Goal: Task Accomplishment & Management: Use online tool/utility

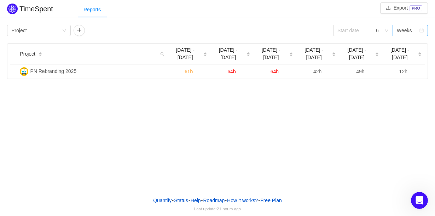
click at [402, 35] on div "Weeks" at bounding box center [404, 30] width 15 height 11
click at [406, 54] on li "Months" at bounding box center [409, 55] width 35 height 11
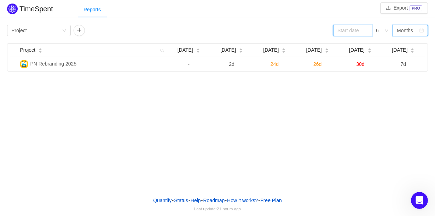
click at [341, 29] on input at bounding box center [352, 30] width 39 height 11
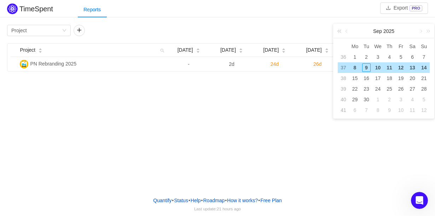
click at [340, 32] on link at bounding box center [340, 31] width 9 height 14
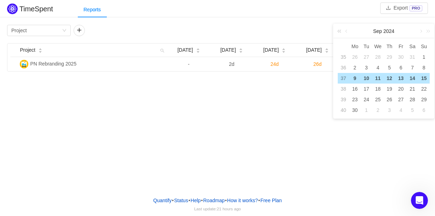
click at [340, 32] on link at bounding box center [340, 31] width 9 height 14
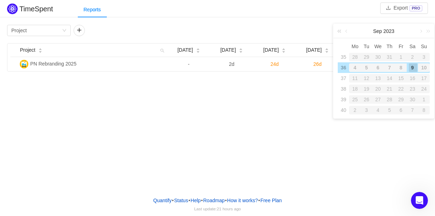
click at [340, 32] on link at bounding box center [340, 31] width 9 height 14
click at [428, 35] on link at bounding box center [426, 31] width 9 height 14
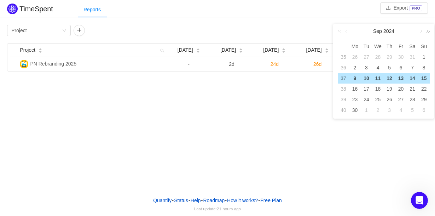
click at [428, 35] on link at bounding box center [426, 31] width 9 height 14
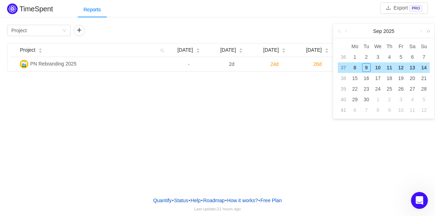
click at [428, 35] on link at bounding box center [426, 31] width 9 height 14
click at [341, 34] on link at bounding box center [340, 31] width 9 height 14
click at [345, 32] on link at bounding box center [347, 31] width 6 height 14
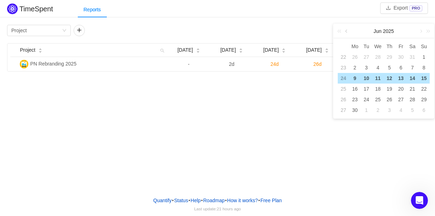
click at [345, 32] on link at bounding box center [347, 31] width 6 height 14
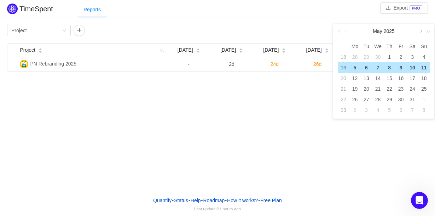
click at [418, 30] on link at bounding box center [420, 31] width 6 height 14
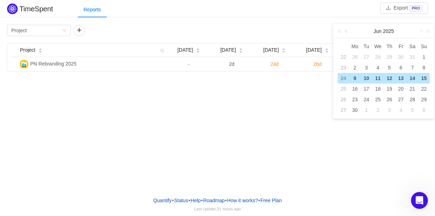
click at [347, 30] on link at bounding box center [347, 31] width 6 height 14
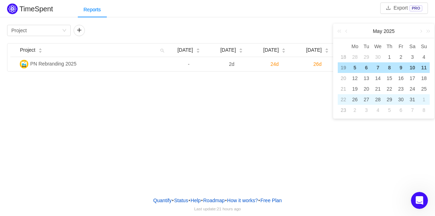
click at [413, 99] on div "31" at bounding box center [412, 99] width 8 height 8
type input "[DATE]"
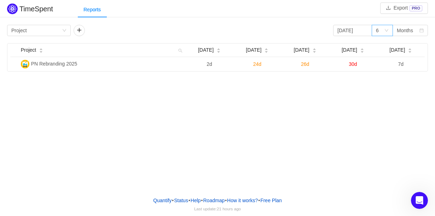
click at [380, 31] on div "6" at bounding box center [380, 30] width 8 height 11
click at [380, 81] on li "12" at bounding box center [381, 78] width 21 height 11
click at [27, 37] on div "Group by Project [DATE] 12 Months Project [DATE] [DATE] [DATE] [DATE] [DATE] PN…" at bounding box center [217, 48] width 421 height 47
click at [28, 33] on div "Group by Project" at bounding box center [36, 30] width 51 height 11
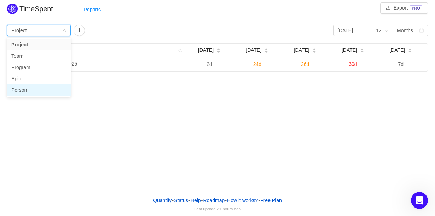
click at [35, 88] on li "Person" at bounding box center [39, 89] width 64 height 11
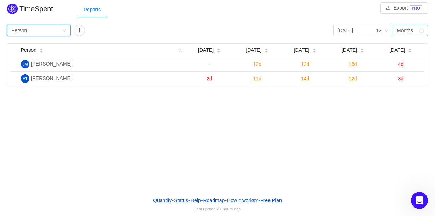
click at [401, 30] on div "Months" at bounding box center [405, 30] width 16 height 11
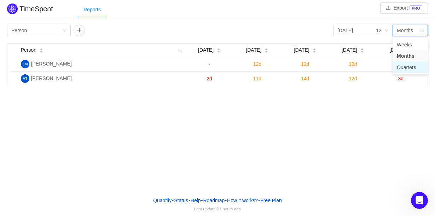
click at [407, 67] on li "Quarters" at bounding box center [409, 66] width 35 height 11
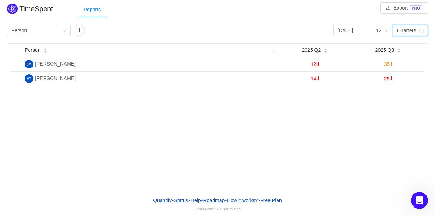
click at [400, 32] on div "Quarters" at bounding box center [406, 30] width 19 height 11
click at [400, 42] on li "Weeks" at bounding box center [409, 44] width 35 height 11
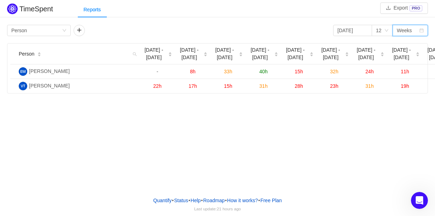
click at [413, 30] on div "Weeks" at bounding box center [408, 30] width 22 height 11
click at [403, 66] on li "Quarters" at bounding box center [409, 66] width 35 height 11
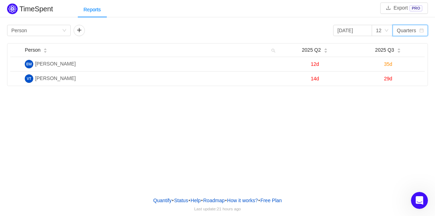
click at [419, 32] on icon "icon: calendar" at bounding box center [421, 30] width 4 height 4
click at [404, 55] on li "Months" at bounding box center [409, 55] width 35 height 11
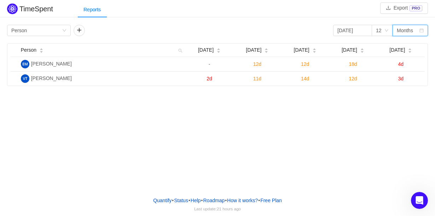
click at [405, 25] on div "Months" at bounding box center [405, 30] width 16 height 11
click at [404, 37] on ul "Weeks Months Quarters" at bounding box center [409, 55] width 35 height 37
click at [400, 47] on li "Weeks" at bounding box center [409, 44] width 35 height 11
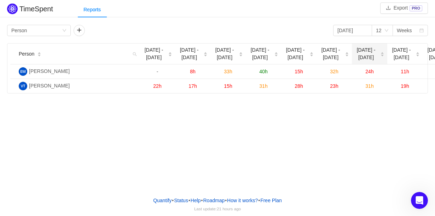
drag, startPoint x: 431, startPoint y: 53, endPoint x: 375, endPoint y: 60, distance: 56.6
click at [375, 60] on tr "Person [DATE] - [DATE] [DATE] - [DATE] Jun [DATE] - [DATE] - [DATE] - [DATE] - …" at bounding box center [286, 53] width 553 height 21
click at [54, 33] on div "Group by Person" at bounding box center [36, 30] width 51 height 11
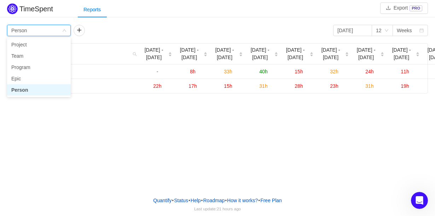
click at [54, 33] on div "Group by Person" at bounding box center [36, 30] width 51 height 11
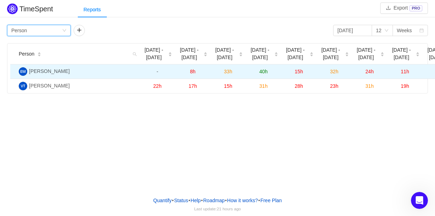
click at [55, 71] on span "[PERSON_NAME]" at bounding box center [49, 71] width 41 height 6
click at [111, 74] on td "[PERSON_NAME]" at bounding box center [78, 71] width 124 height 14
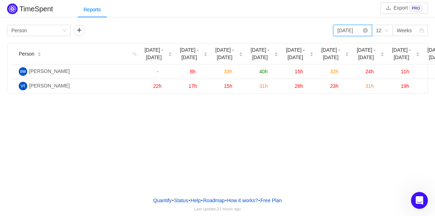
click at [359, 29] on input "[DATE]" at bounding box center [352, 30] width 39 height 11
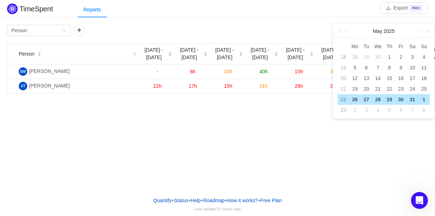
click at [300, 123] on div "TimeSpent Export PRO Reports Group by Person [DATE] 12 Weeks Person [DATE] - [D…" at bounding box center [217, 95] width 435 height 190
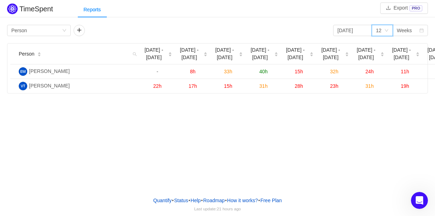
click at [385, 33] on icon "icon: down" at bounding box center [386, 30] width 4 height 5
click at [379, 55] on li "6" at bounding box center [381, 55] width 21 height 11
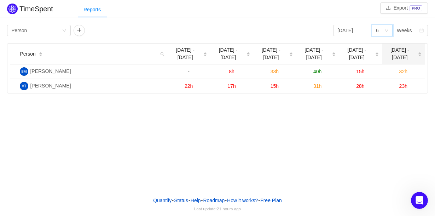
click at [421, 53] on icon "icon: caret-up" at bounding box center [420, 53] width 4 height 4
click at [420, 54] on icon "icon: caret-down" at bounding box center [420, 56] width 4 height 4
click at [418, 51] on div "[DATE] - [DATE]" at bounding box center [403, 53] width 37 height 15
click at [418, 53] on icon "icon: caret-up" at bounding box center [419, 53] width 3 height 2
click at [419, 54] on icon "icon: caret-down" at bounding box center [420, 56] width 4 height 4
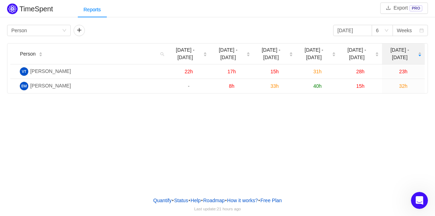
click at [419, 54] on icon "icon: caret-down" at bounding box center [420, 56] width 4 height 4
click at [421, 54] on div "[DATE] - [DATE]" at bounding box center [403, 53] width 37 height 15
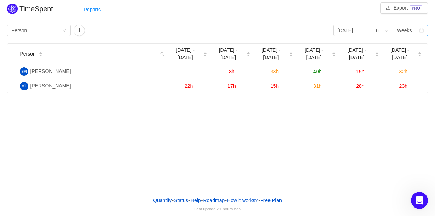
click at [411, 33] on div "Weeks" at bounding box center [408, 30] width 22 height 11
click at [409, 63] on li "Quarters" at bounding box center [409, 66] width 35 height 11
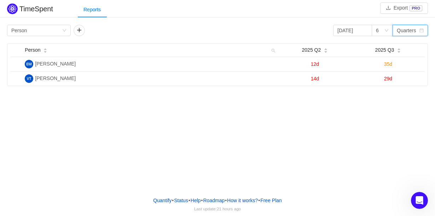
click at [414, 33] on div "Quarters" at bounding box center [406, 30] width 19 height 11
click at [413, 40] on li "Weeks" at bounding box center [409, 44] width 35 height 11
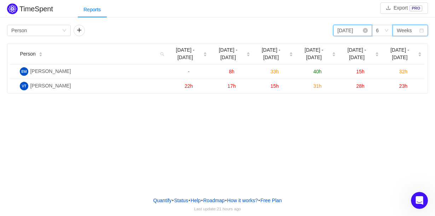
click at [358, 32] on input "[DATE]" at bounding box center [352, 30] width 39 height 11
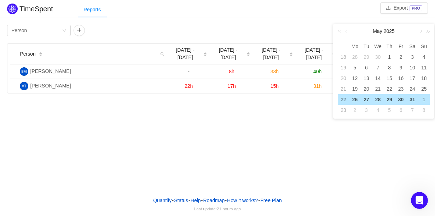
click at [298, 29] on div "Group by Person [DATE] 6 Weeks" at bounding box center [217, 30] width 421 height 11
